Goal: Information Seeking & Learning: Learn about a topic

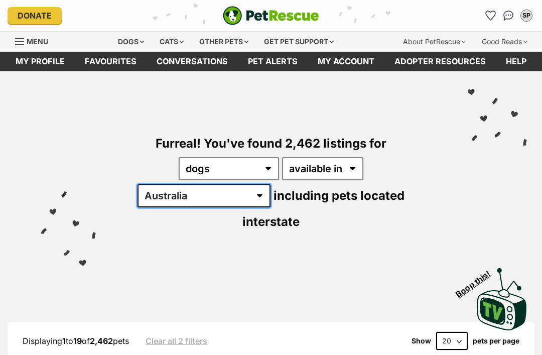
click at [270, 184] on select "Australia ACT NSW NT QLD SA TAS VIC WA" at bounding box center [203, 195] width 133 height 23
select select "[GEOGRAPHIC_DATA]"
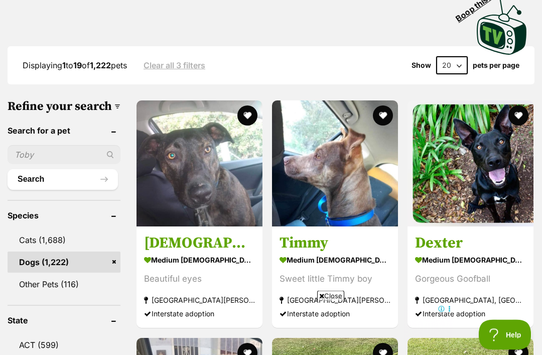
scroll to position [272, 0]
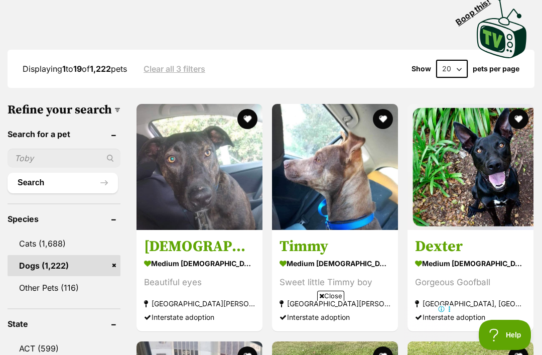
click at [29, 148] on input "text" at bounding box center [64, 157] width 113 height 19
click at [27, 174] on button "Search" at bounding box center [63, 182] width 110 height 20
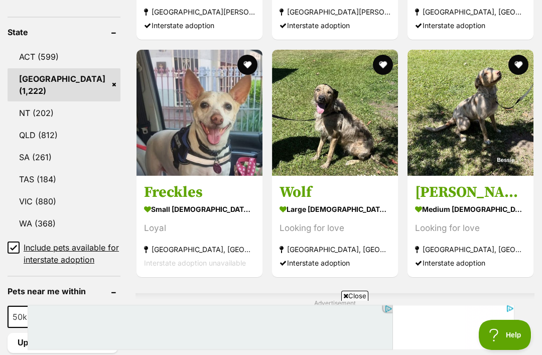
click at [11, 241] on input "Include pets available for interstate adoption" at bounding box center [14, 247] width 12 height 12
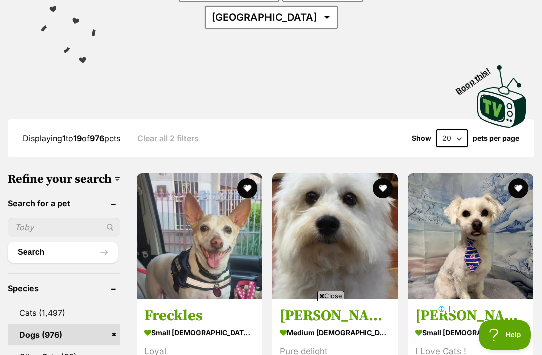
click at [284, 306] on h3 "[PERSON_NAME]" at bounding box center [334, 315] width 111 height 19
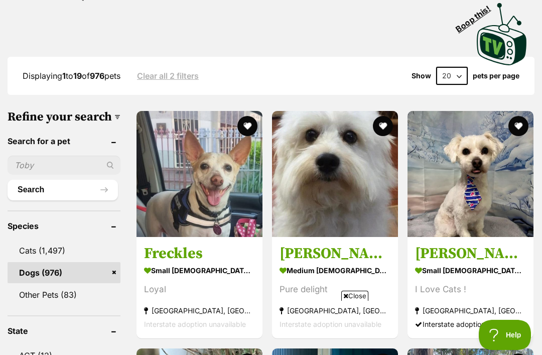
click at [177, 162] on img at bounding box center [199, 174] width 126 height 126
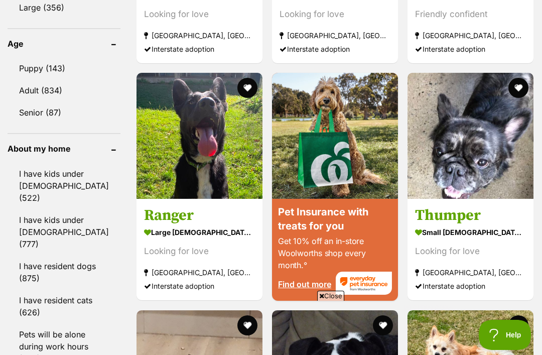
click at [36, 80] on link "Adult (834)" at bounding box center [64, 90] width 113 height 21
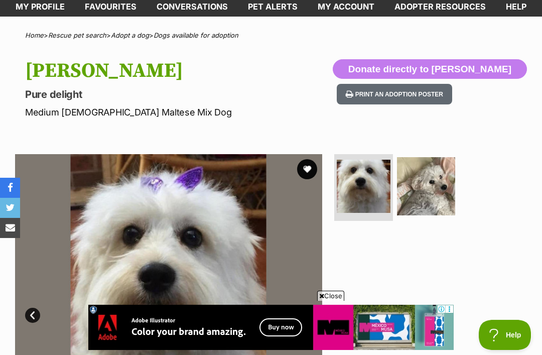
scroll to position [56, 0]
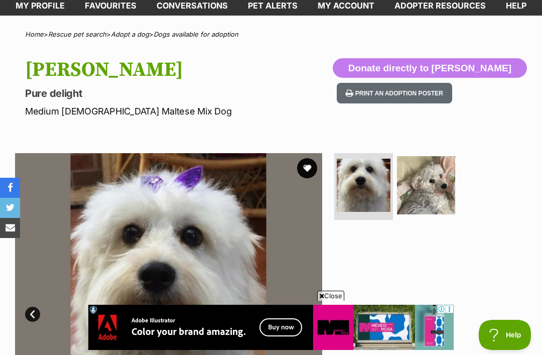
click at [427, 182] on img at bounding box center [426, 185] width 58 height 58
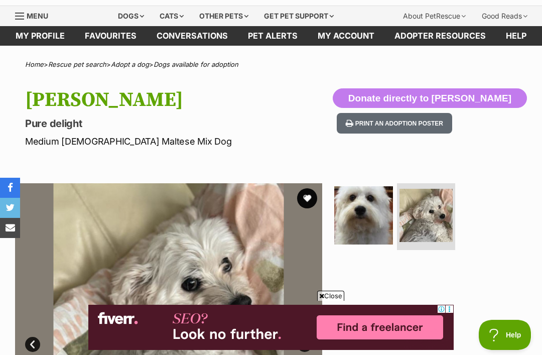
scroll to position [25, 0]
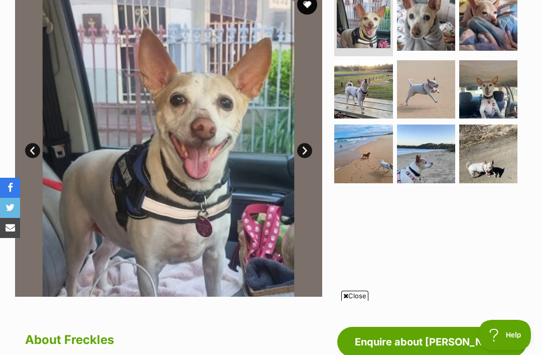
scroll to position [219, 0]
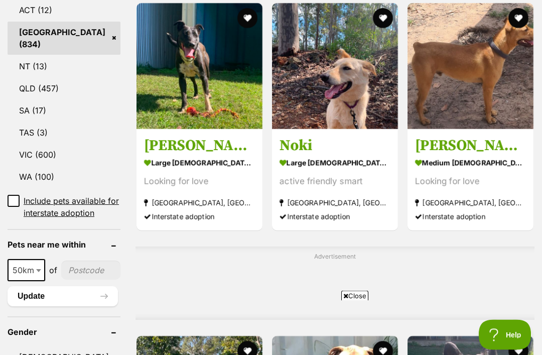
click at [31, 263] on span "50km" at bounding box center [27, 270] width 36 height 14
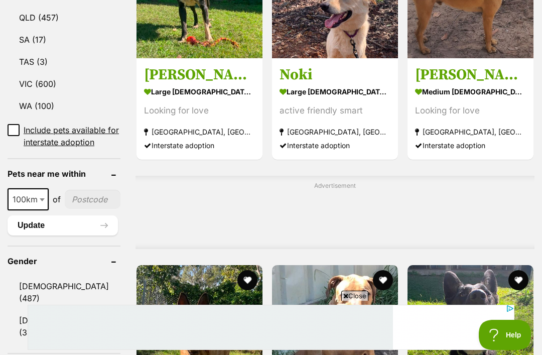
select select "100"
click at [75, 205] on input"] "postcode" at bounding box center [93, 199] width 56 height 19
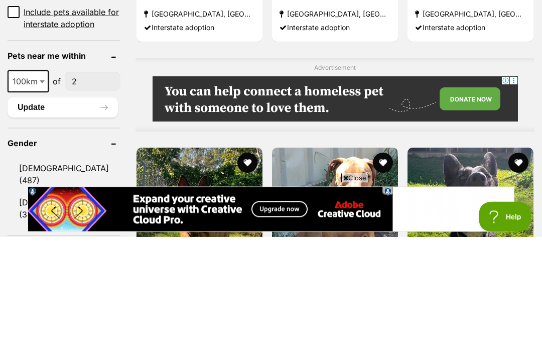
type input"] "25"
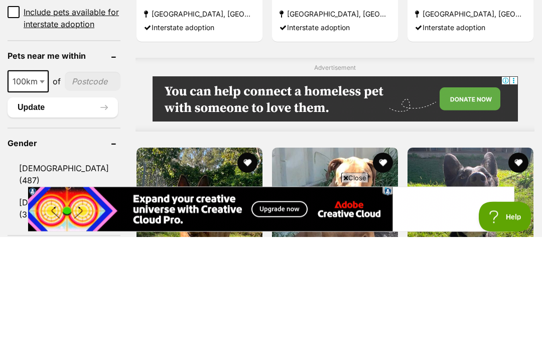
type input"] "2568"
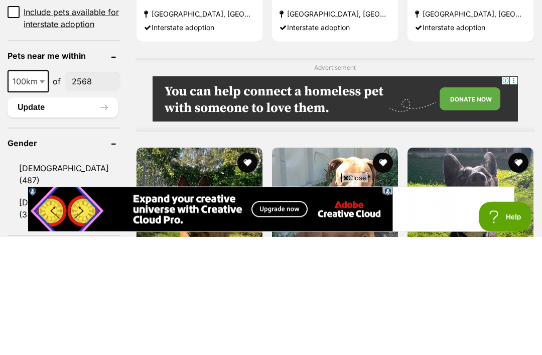
scroll to position [777, 0]
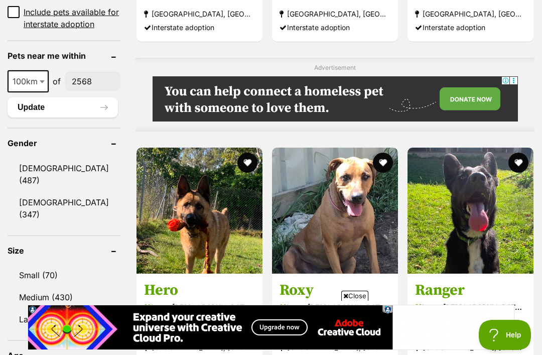
click at [24, 117] on button "Update" at bounding box center [63, 107] width 110 height 20
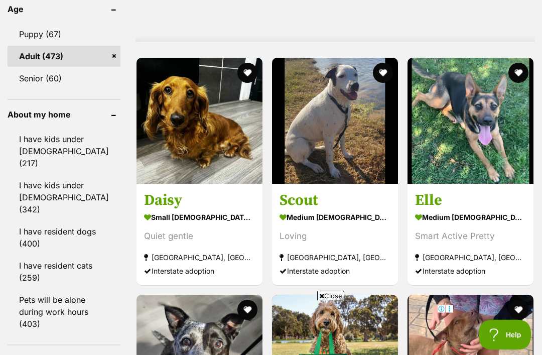
scroll to position [840, 0]
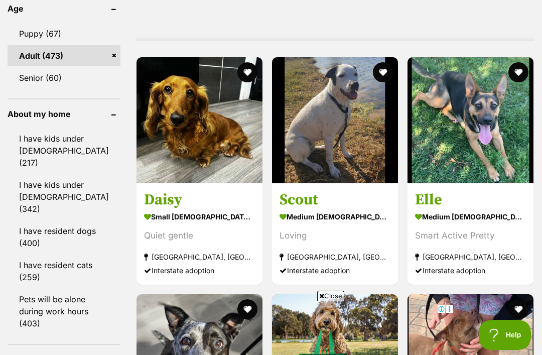
click at [154, 209] on h3 "Daisy" at bounding box center [199, 199] width 111 height 19
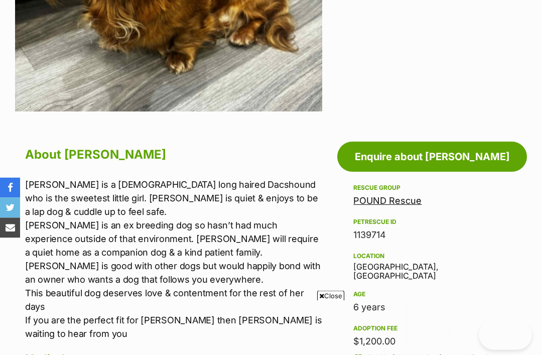
scroll to position [407, 0]
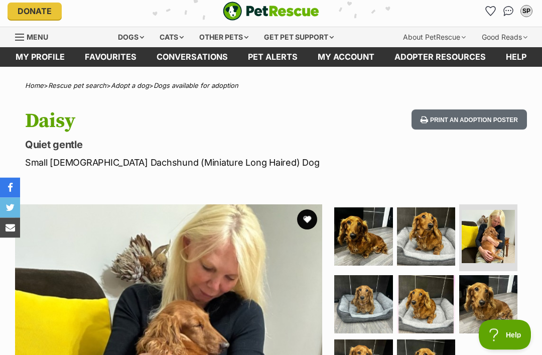
scroll to position [0, 0]
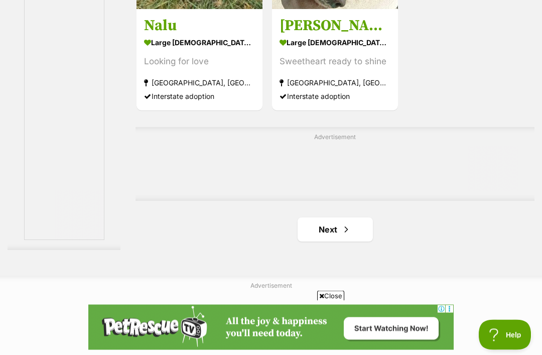
scroll to position [2049, 0]
click at [341, 235] on span "Next page" at bounding box center [346, 229] width 10 height 12
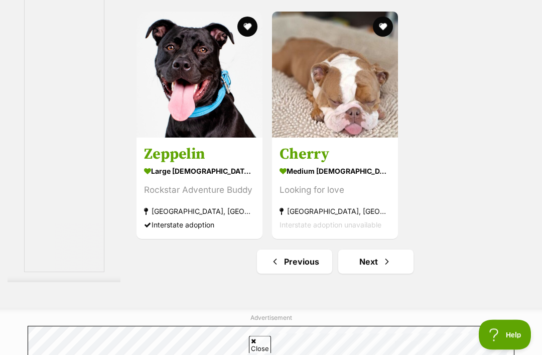
scroll to position [2017, 0]
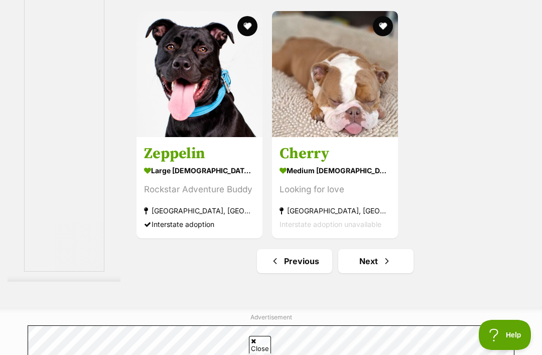
click at [297, 178] on strong "medium female Dog" at bounding box center [334, 170] width 111 height 15
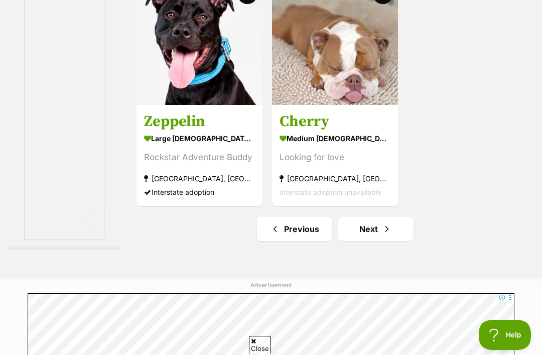
click at [372, 241] on link "Next" at bounding box center [375, 229] width 75 height 24
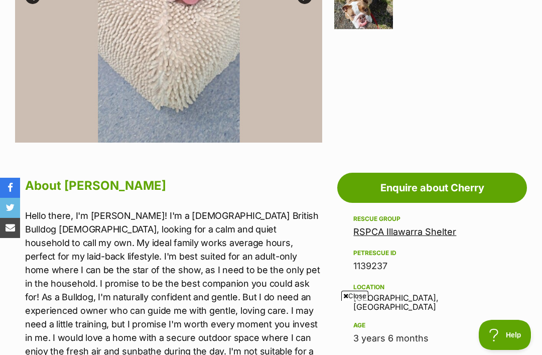
scroll to position [368, 0]
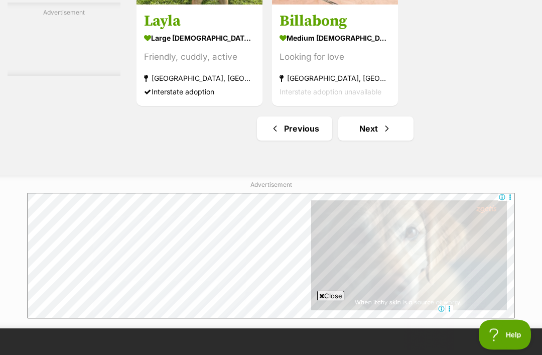
scroll to position [2257, 0]
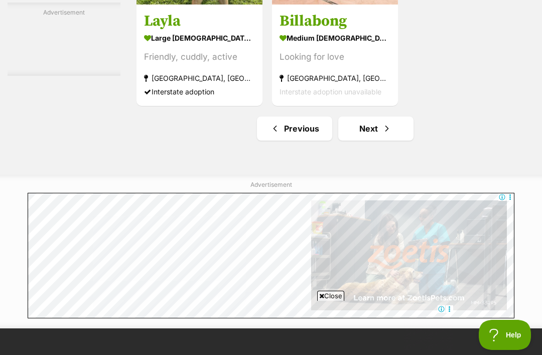
click at [367, 140] on link "Next" at bounding box center [375, 128] width 75 height 24
